Goal: Task Accomplishment & Management: Manage account settings

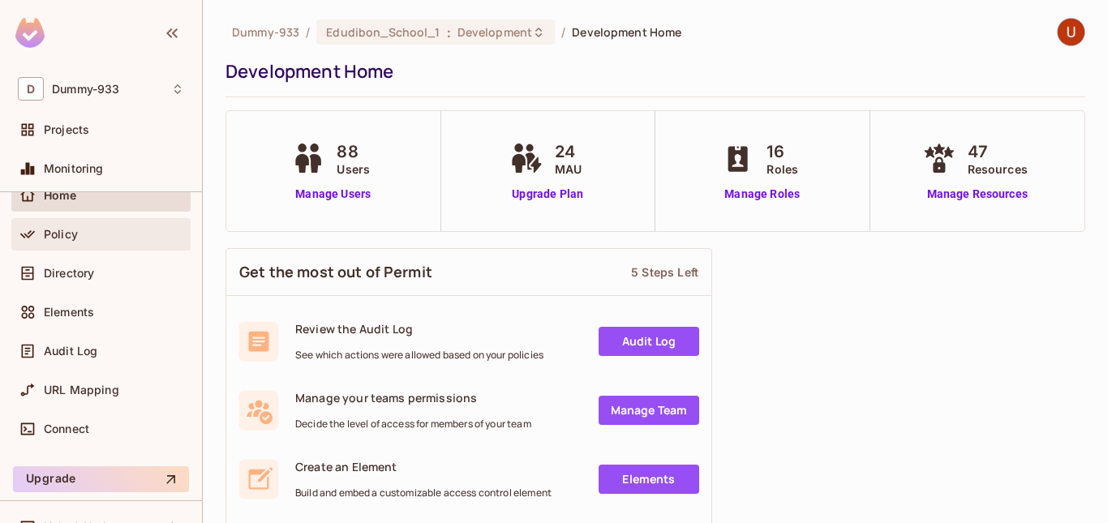
scroll to position [79, 0]
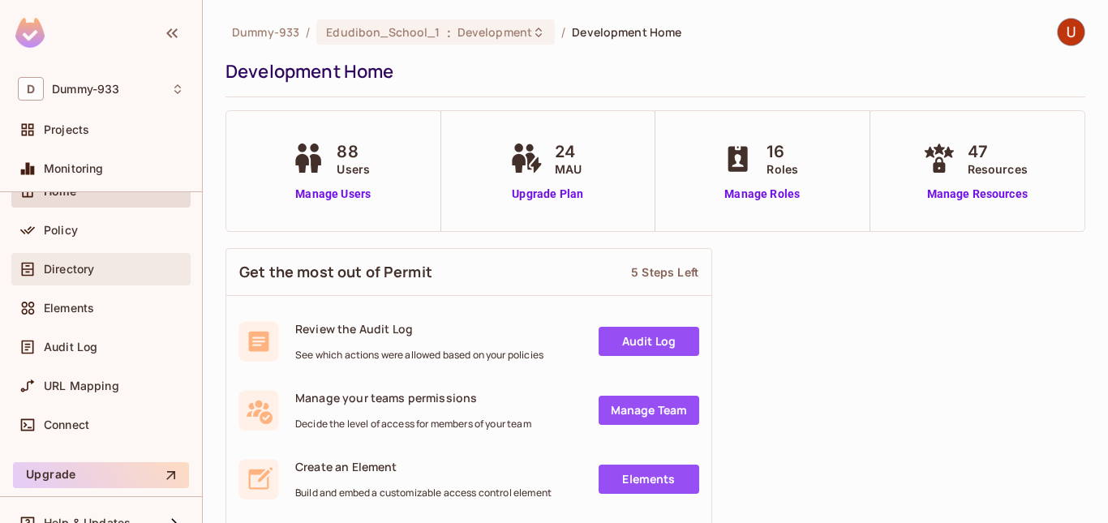
click at [50, 272] on span "Directory" at bounding box center [69, 269] width 50 height 13
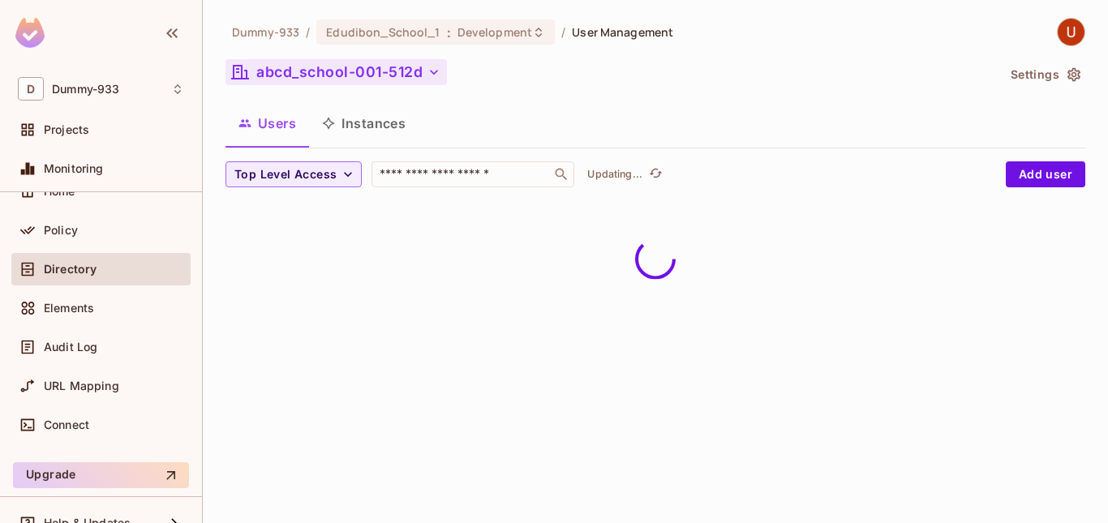
click at [433, 73] on icon "button" at bounding box center [434, 72] width 8 height 5
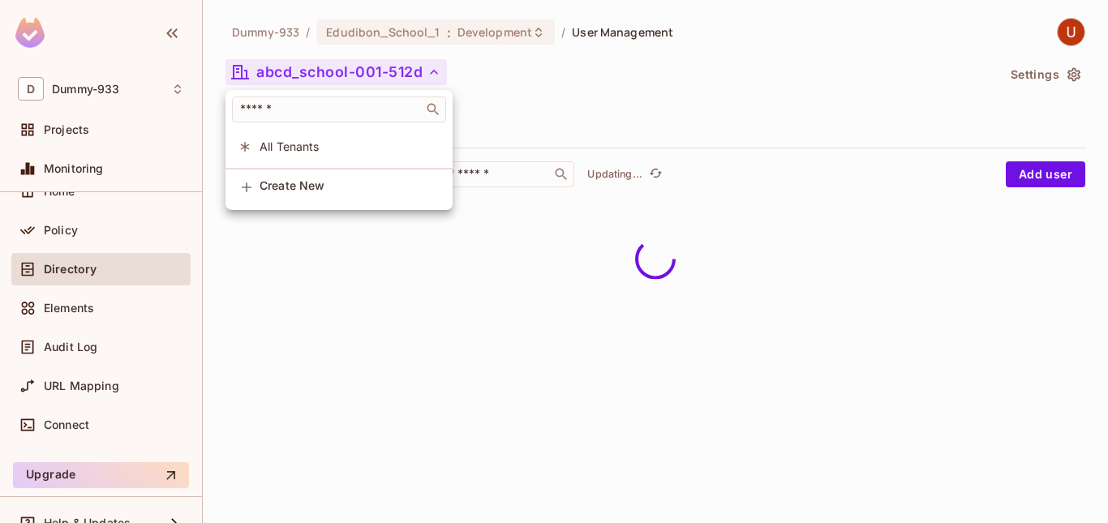
click at [433, 73] on div at bounding box center [554, 261] width 1108 height 523
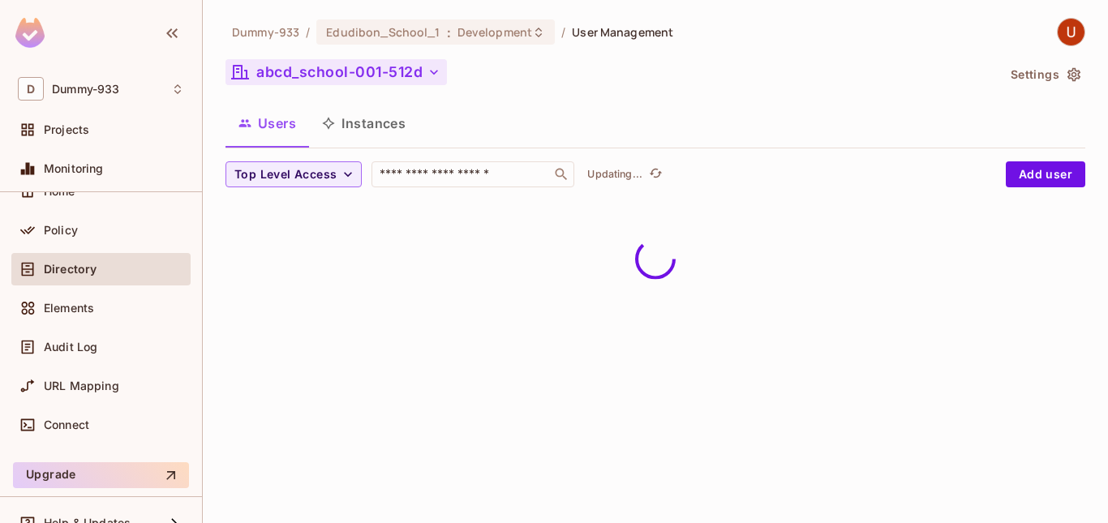
click at [433, 73] on icon "button" at bounding box center [434, 72] width 8 height 5
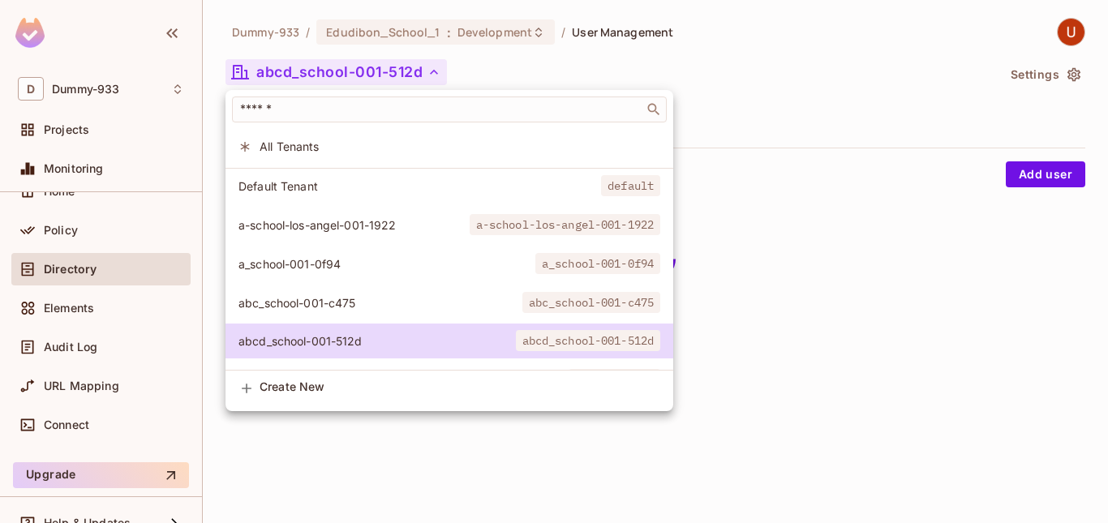
click at [433, 73] on div at bounding box center [554, 261] width 1108 height 523
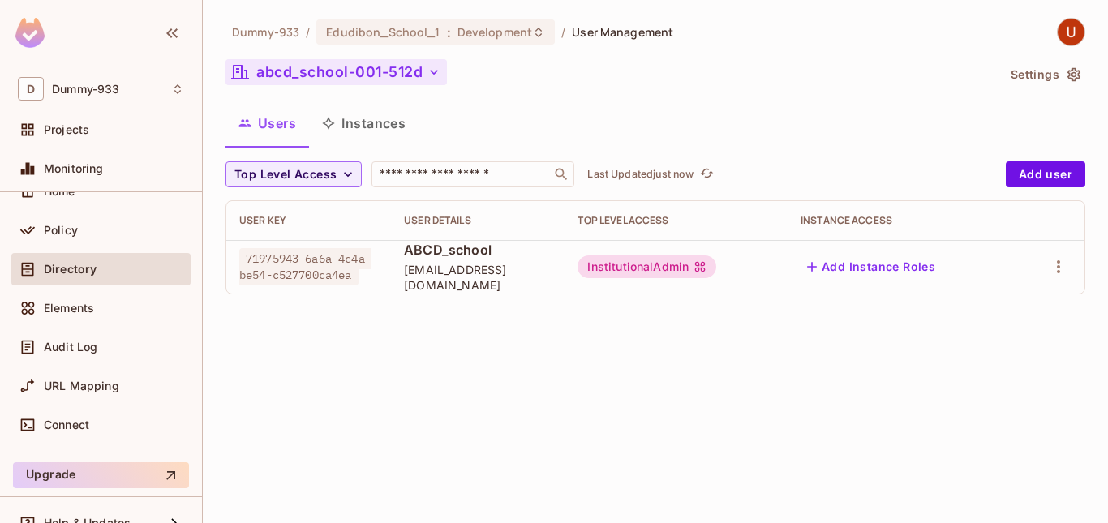
click at [433, 73] on icon "button" at bounding box center [434, 72] width 8 height 5
